Goal: Task Accomplishment & Management: Manage account settings

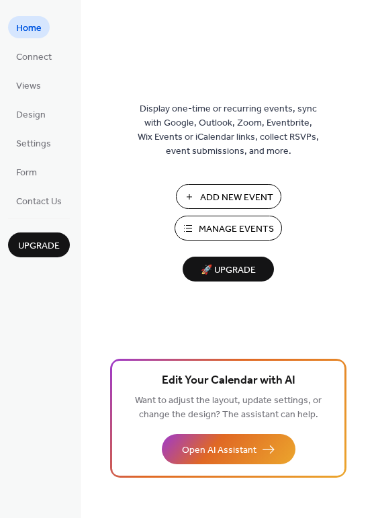
click at [229, 232] on span "Manage Events" at bounding box center [236, 230] width 75 height 14
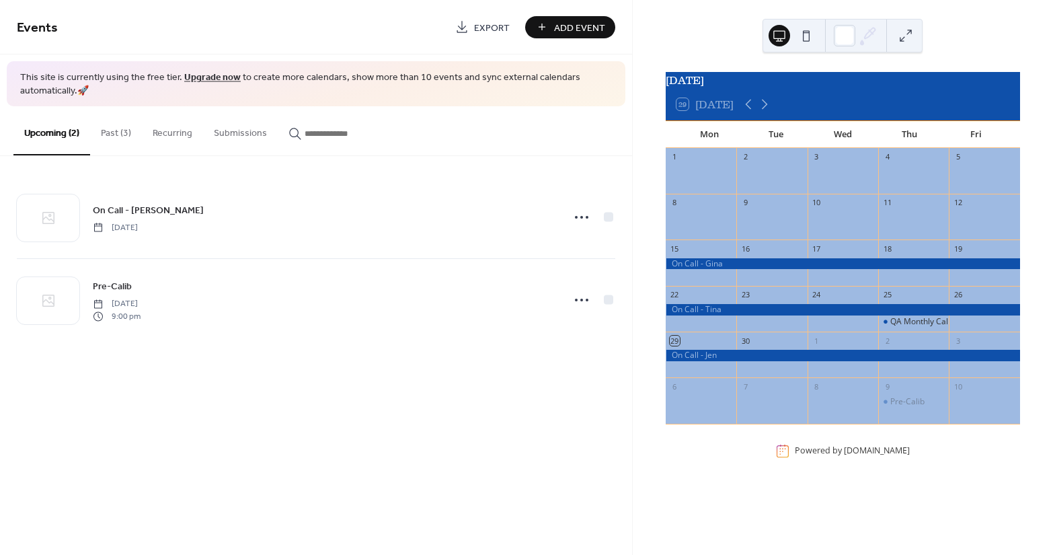
click at [115, 134] on button "Past (3)" at bounding box center [116, 130] width 52 height 48
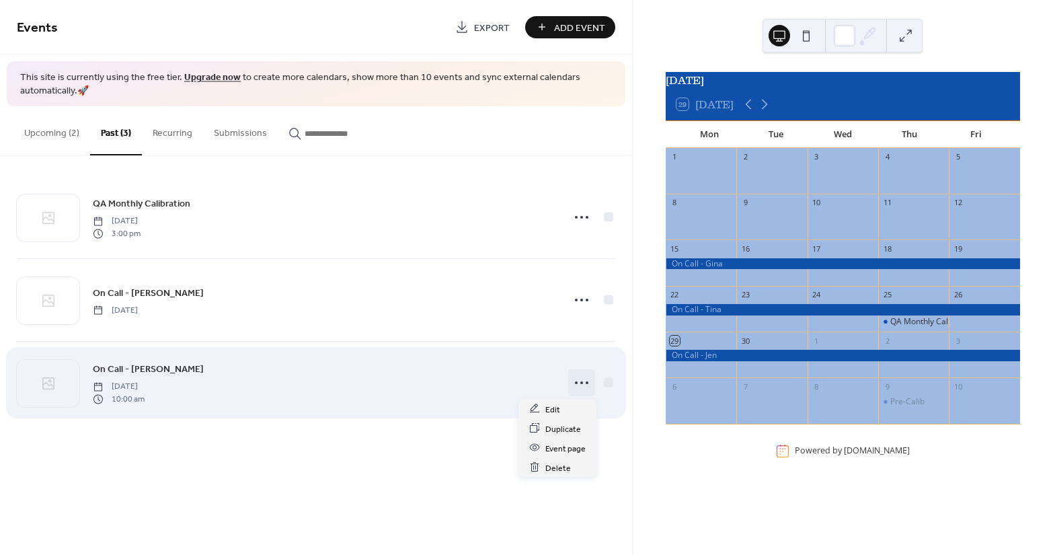
click at [580, 383] on icon at bounding box center [582, 383] width 22 height 22
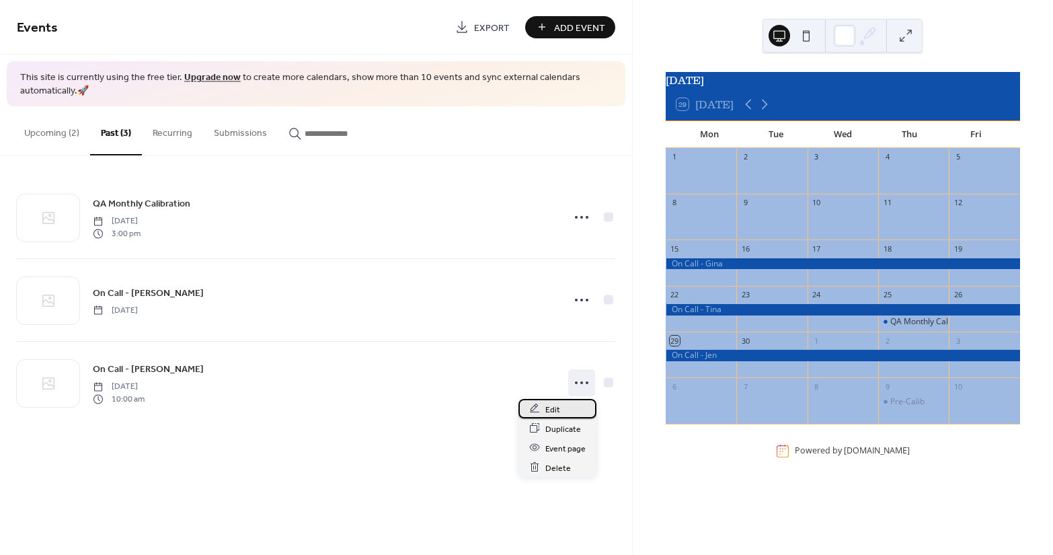
click at [553, 405] on span "Edit" at bounding box center [552, 409] width 15 height 14
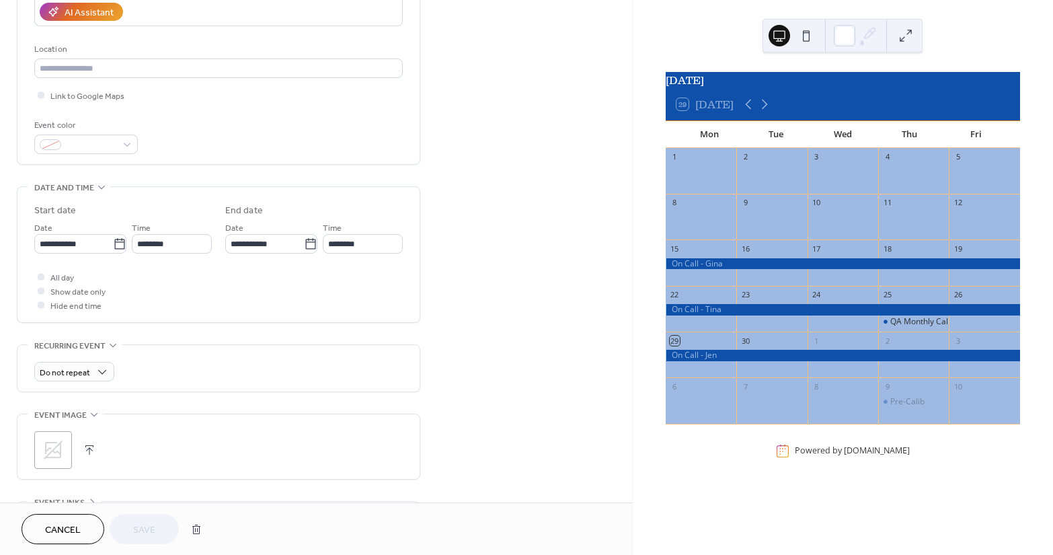
scroll to position [269, 0]
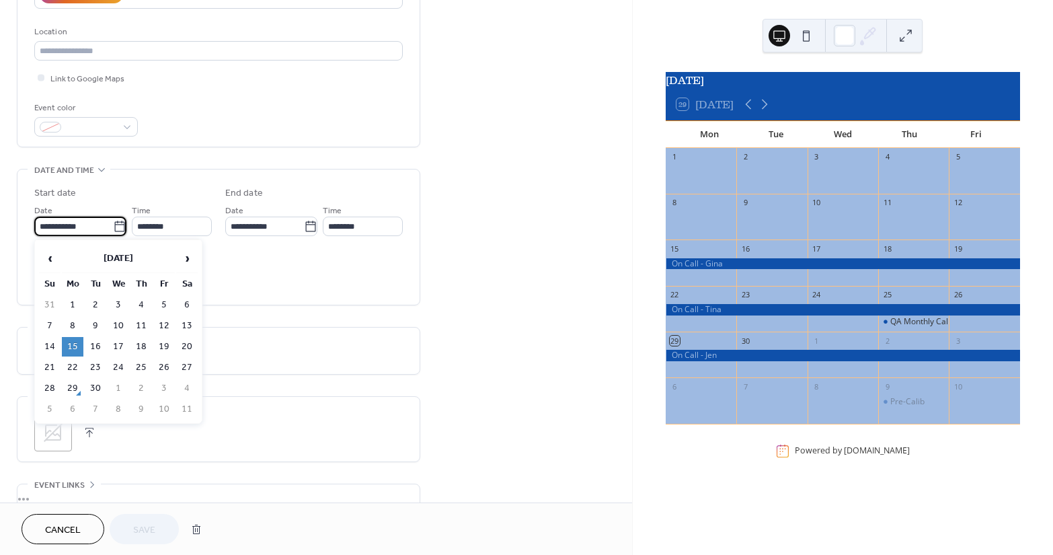
click at [68, 224] on input "**********" at bounding box center [73, 225] width 79 height 19
click at [71, 405] on td "6" at bounding box center [73, 408] width 22 height 19
type input "**********"
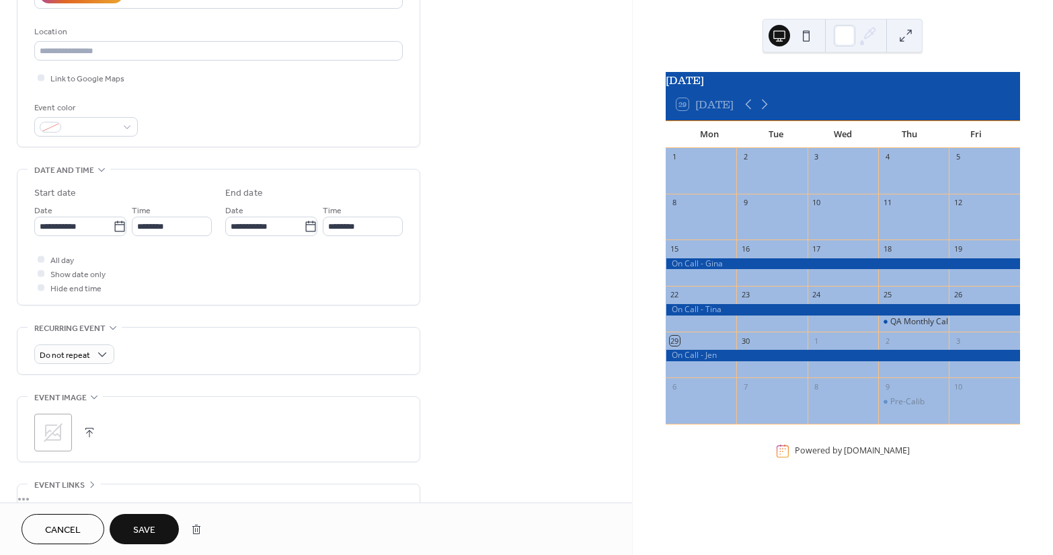
click at [147, 532] on span "Save" at bounding box center [144, 530] width 22 height 14
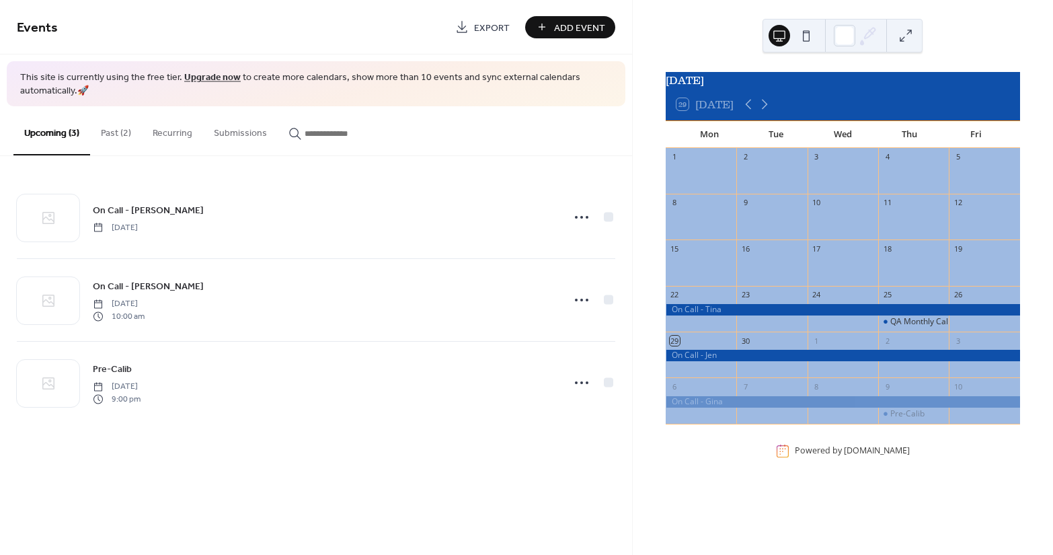
click at [113, 134] on button "Past (2)" at bounding box center [116, 130] width 52 height 48
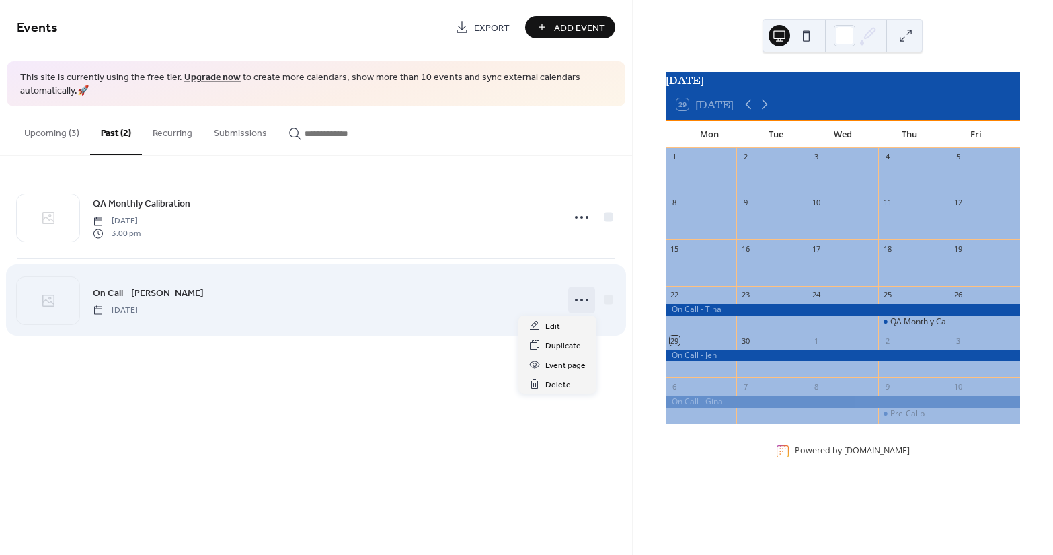
click at [586, 302] on icon at bounding box center [582, 300] width 22 height 22
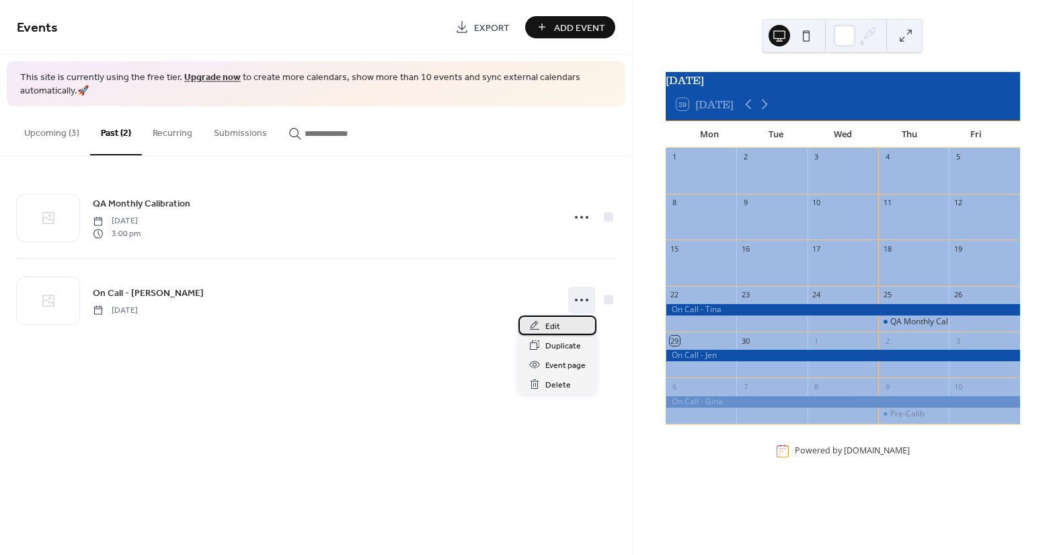
click at [551, 321] on span "Edit" at bounding box center [552, 326] width 15 height 14
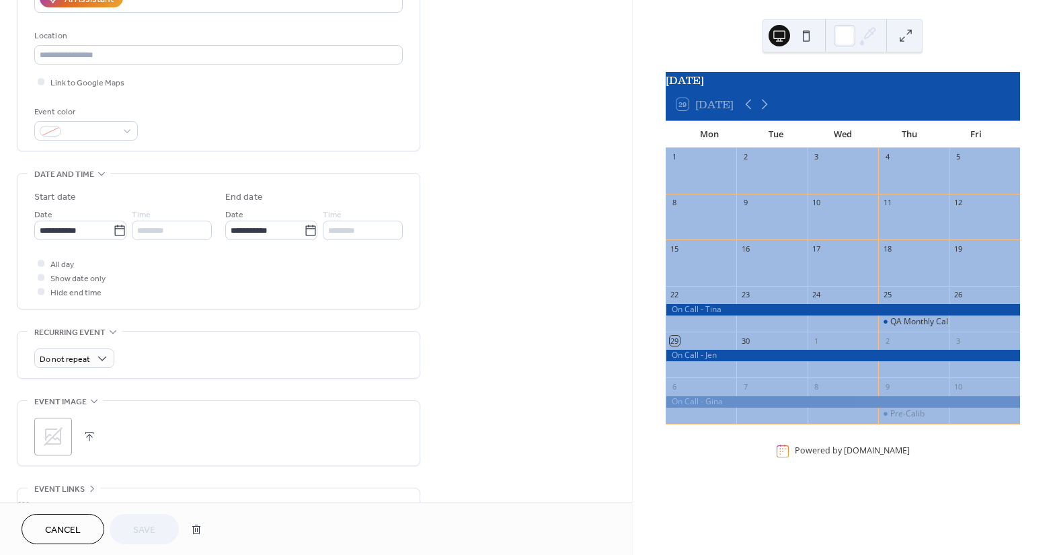
scroll to position [269, 0]
click at [51, 222] on input "**********" at bounding box center [73, 225] width 79 height 19
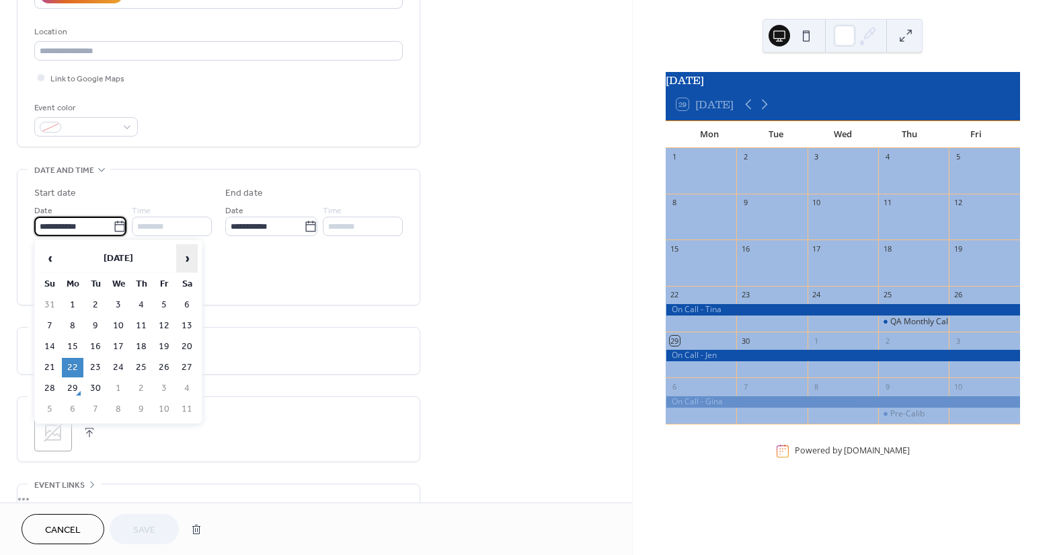
click at [188, 260] on span "›" at bounding box center [187, 258] width 20 height 27
click at [70, 343] on td "13" at bounding box center [73, 346] width 22 height 19
type input "**********"
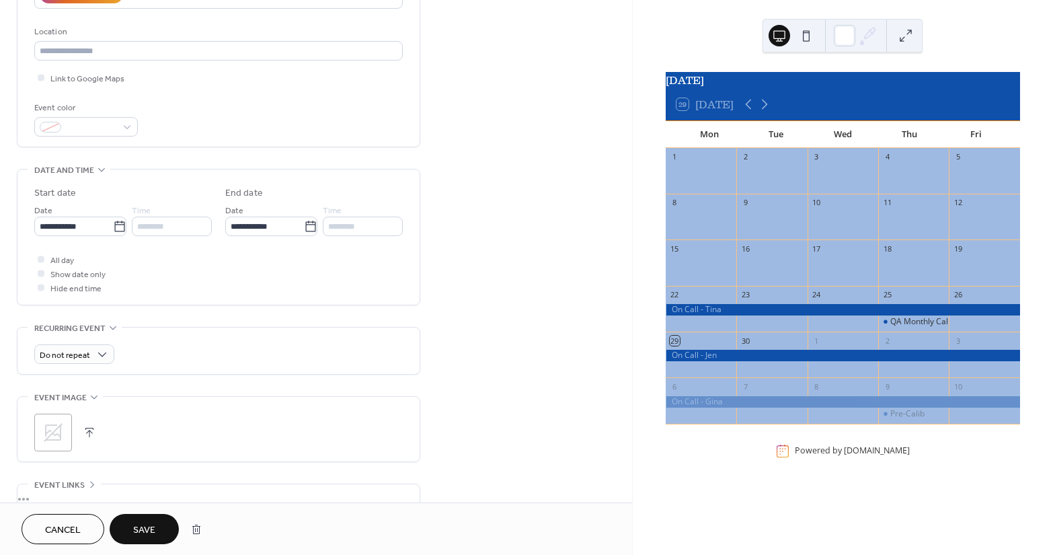
click at [155, 529] on span "Save" at bounding box center [144, 530] width 22 height 14
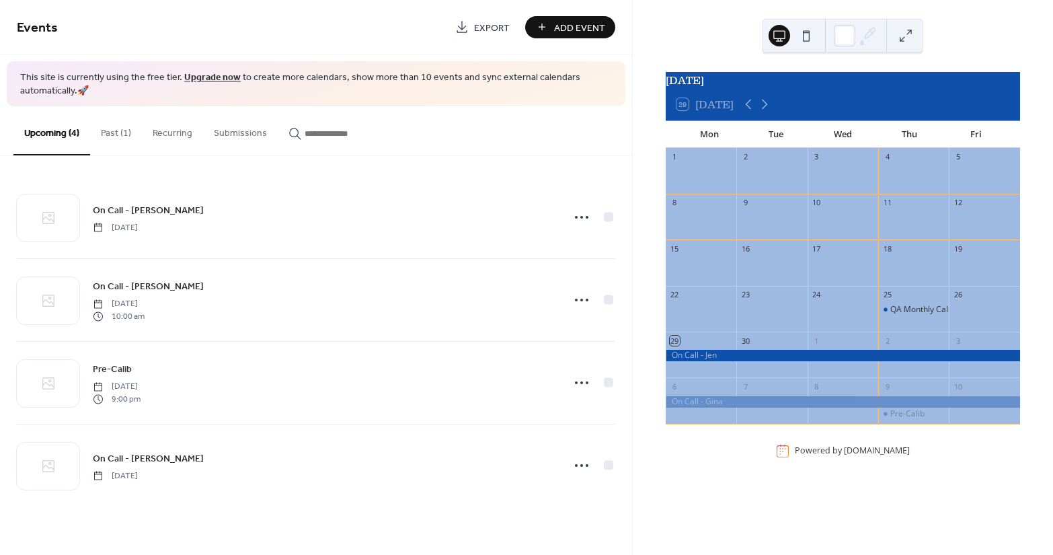
click at [123, 132] on button "Past (1)" at bounding box center [116, 130] width 52 height 48
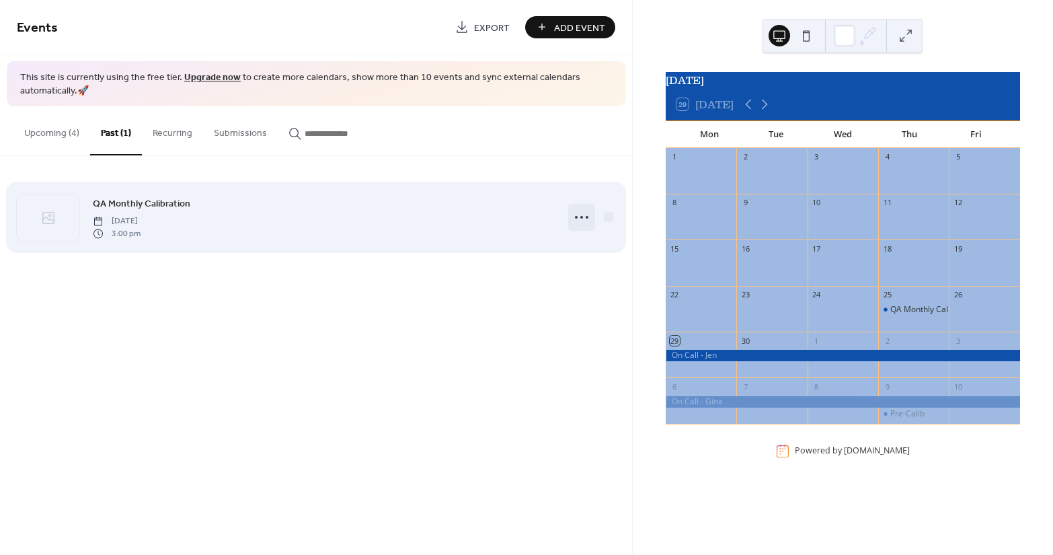
click at [580, 217] on circle at bounding box center [581, 217] width 3 height 3
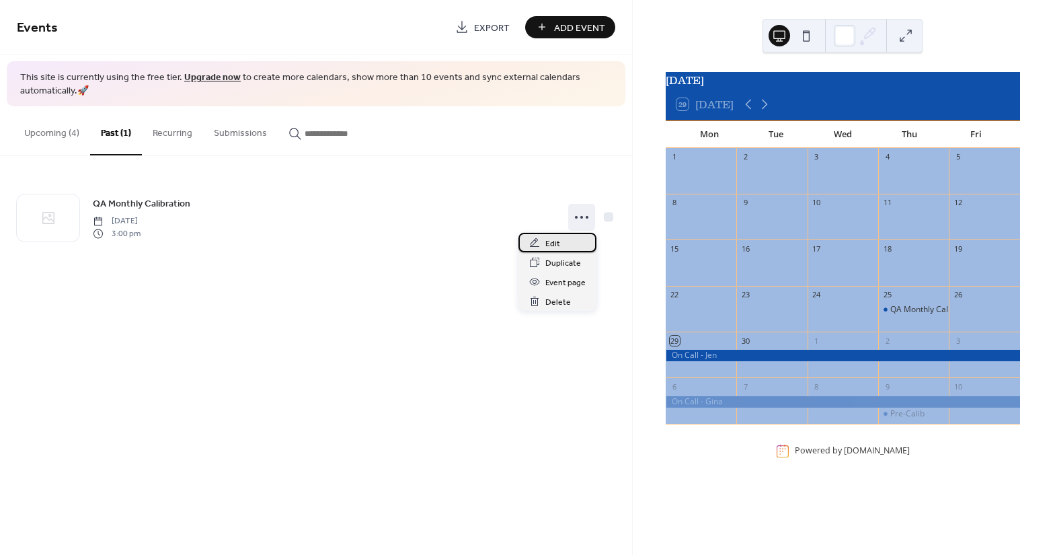
click at [546, 246] on span "Edit" at bounding box center [552, 244] width 15 height 14
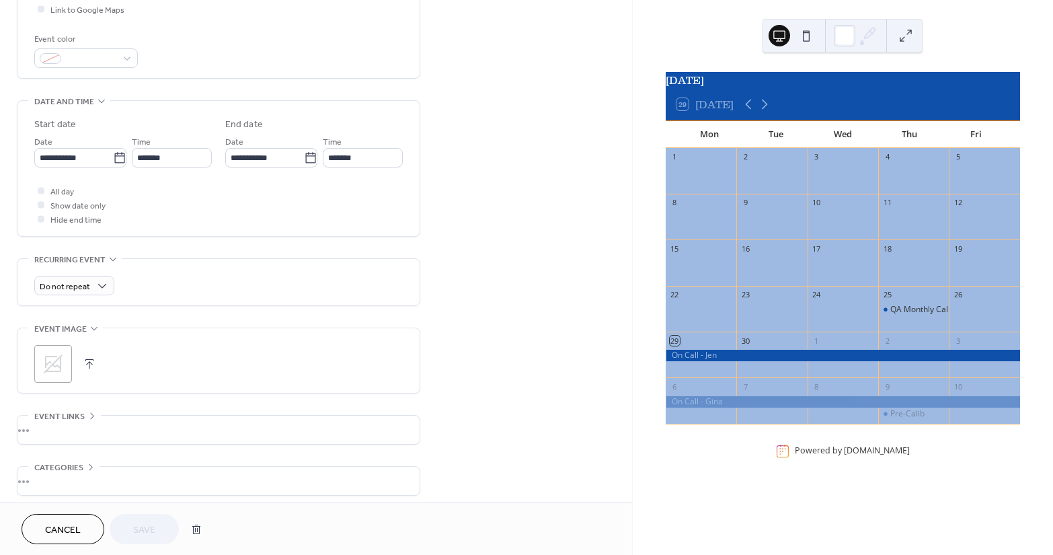
scroll to position [358, 0]
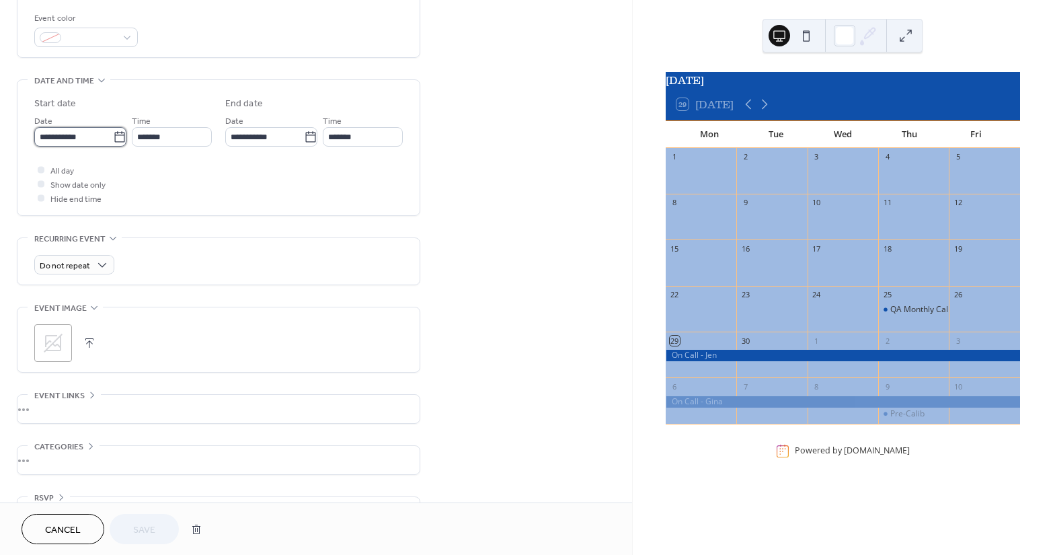
click at [65, 138] on input "**********" at bounding box center [73, 136] width 79 height 19
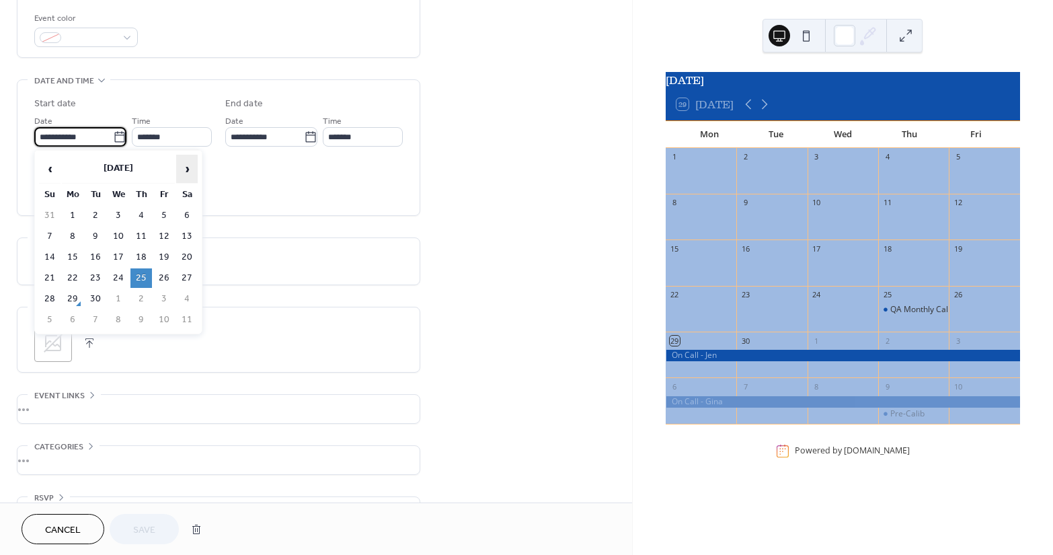
click at [185, 169] on span "›" at bounding box center [187, 168] width 20 height 27
click at [143, 272] on td "23" at bounding box center [141, 277] width 22 height 19
type input "**********"
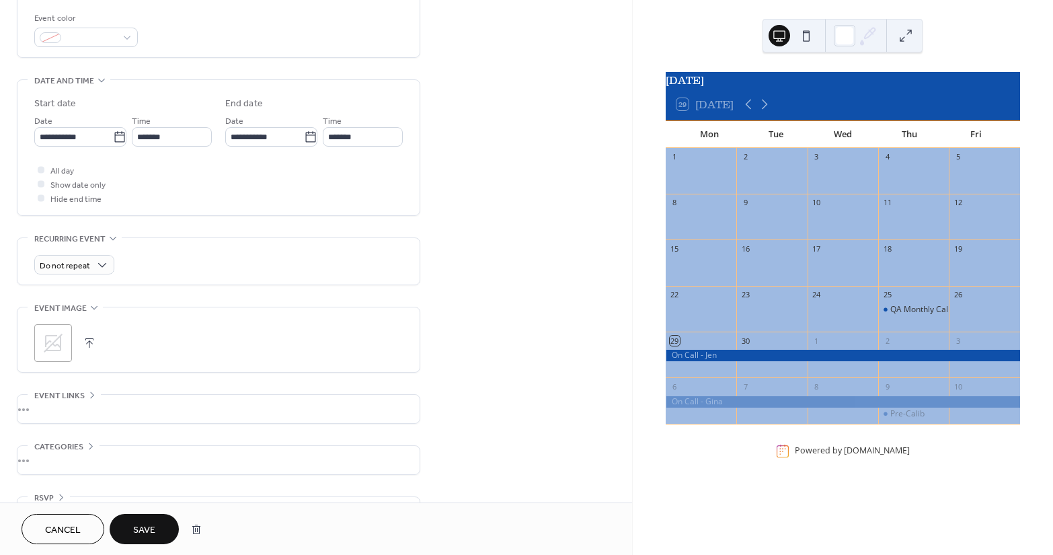
click at [146, 534] on span "Save" at bounding box center [144, 530] width 22 height 14
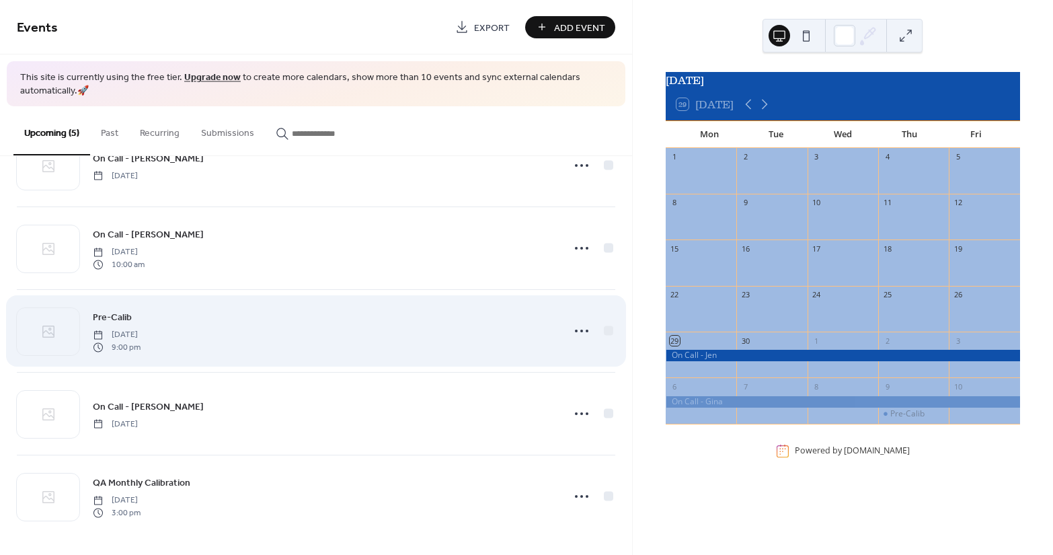
scroll to position [54, 0]
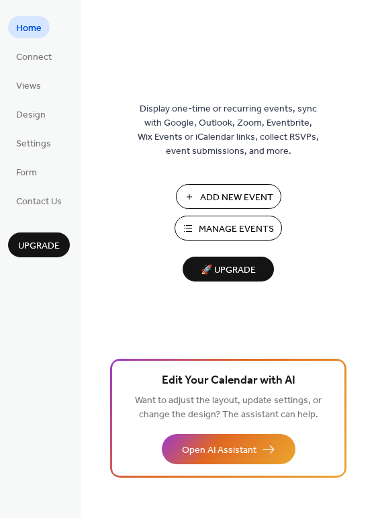
click at [225, 223] on span "Manage Events" at bounding box center [236, 230] width 75 height 14
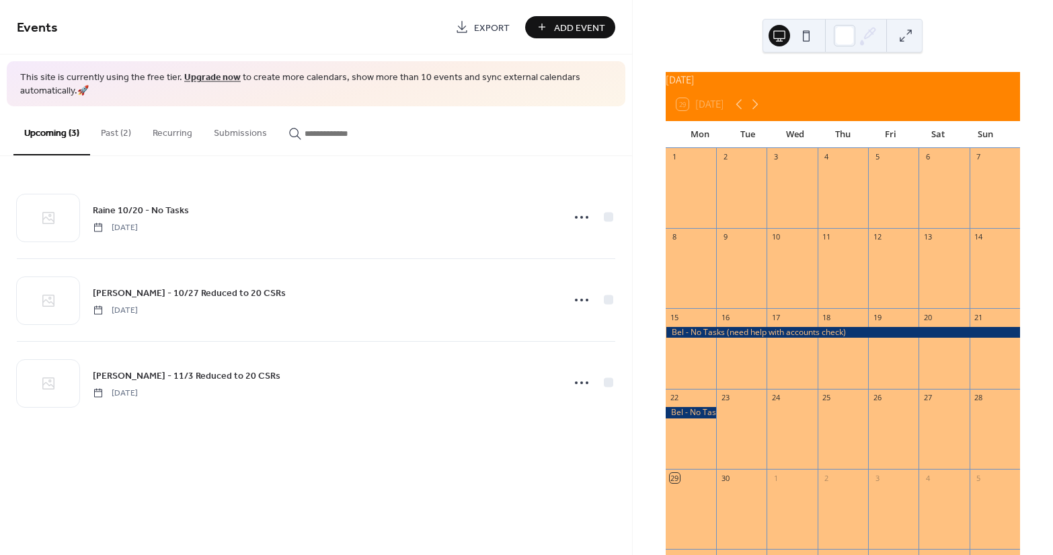
click at [109, 135] on button "Past (2)" at bounding box center [116, 130] width 52 height 48
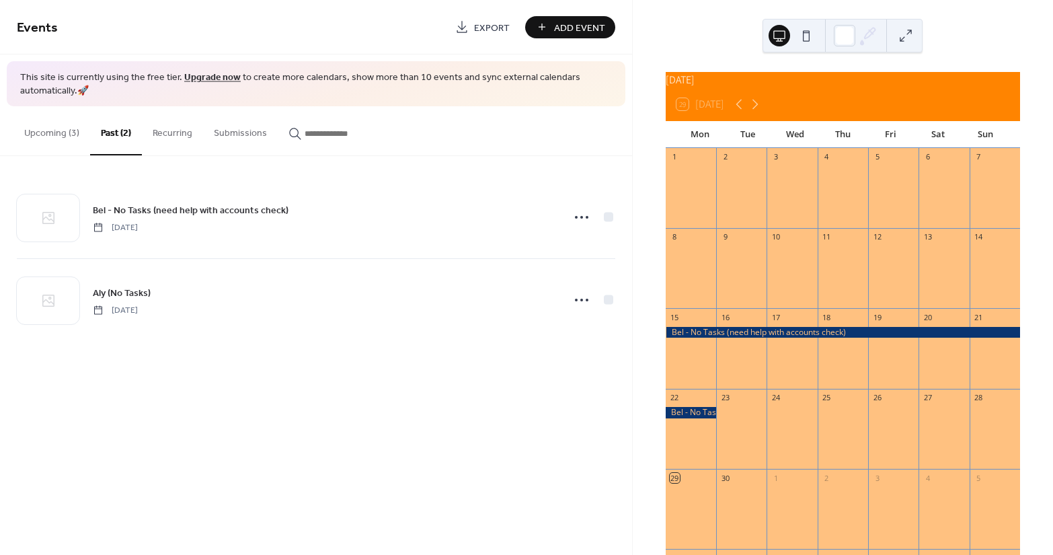
click at [73, 134] on button "Upcoming (3)" at bounding box center [51, 130] width 77 height 48
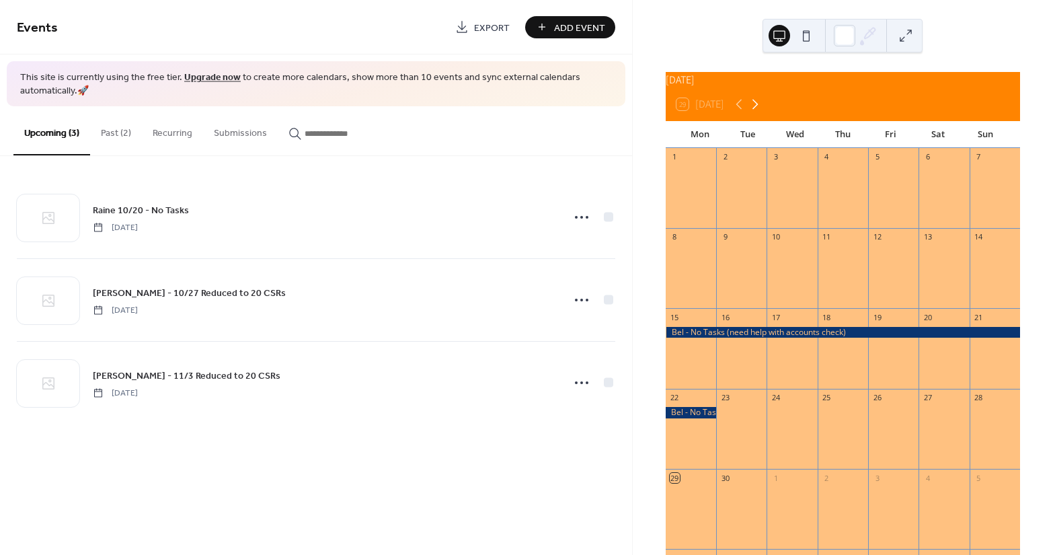
click at [751, 111] on icon at bounding box center [755, 104] width 16 height 16
